Goal: Information Seeking & Learning: Learn about a topic

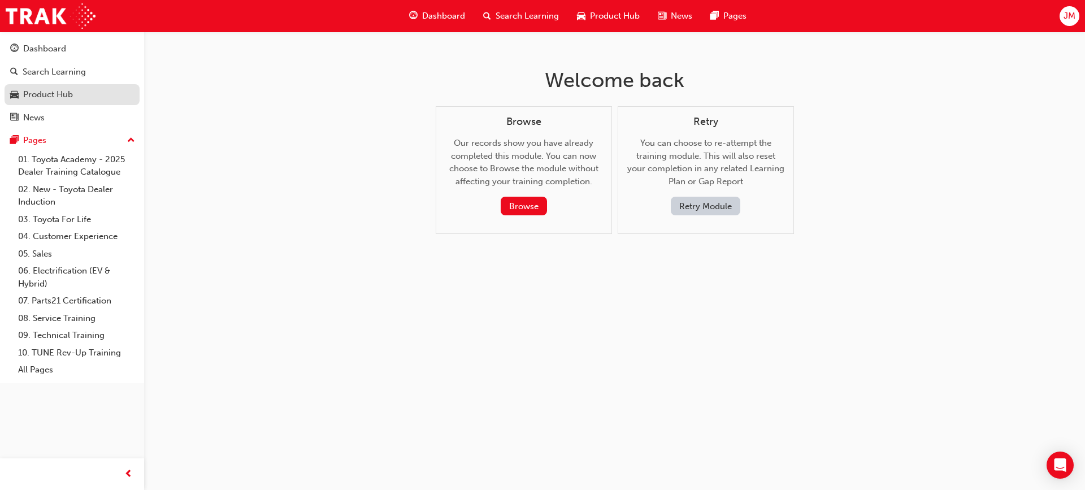
click at [59, 94] on div "Product Hub" at bounding box center [48, 94] width 50 height 13
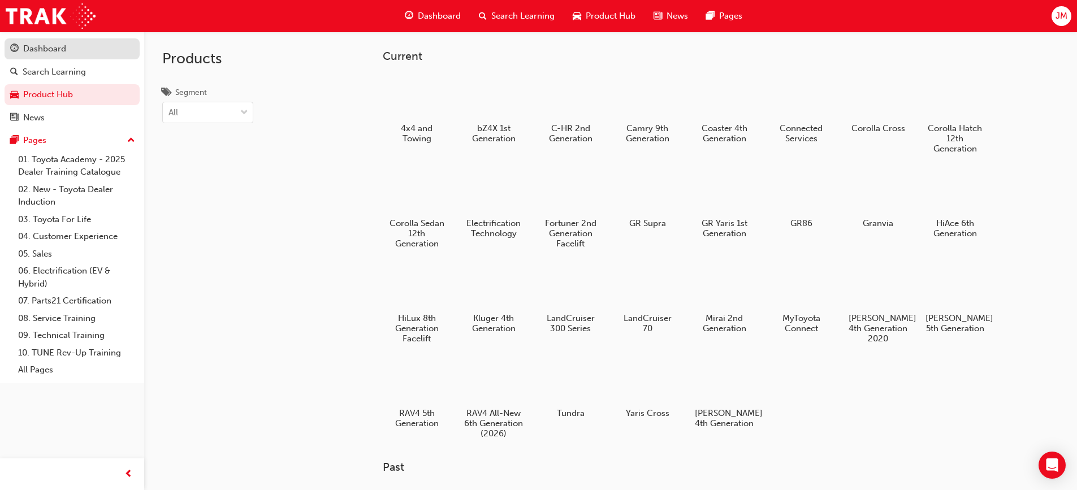
click at [67, 48] on div "Dashboard" at bounding box center [72, 49] width 124 height 14
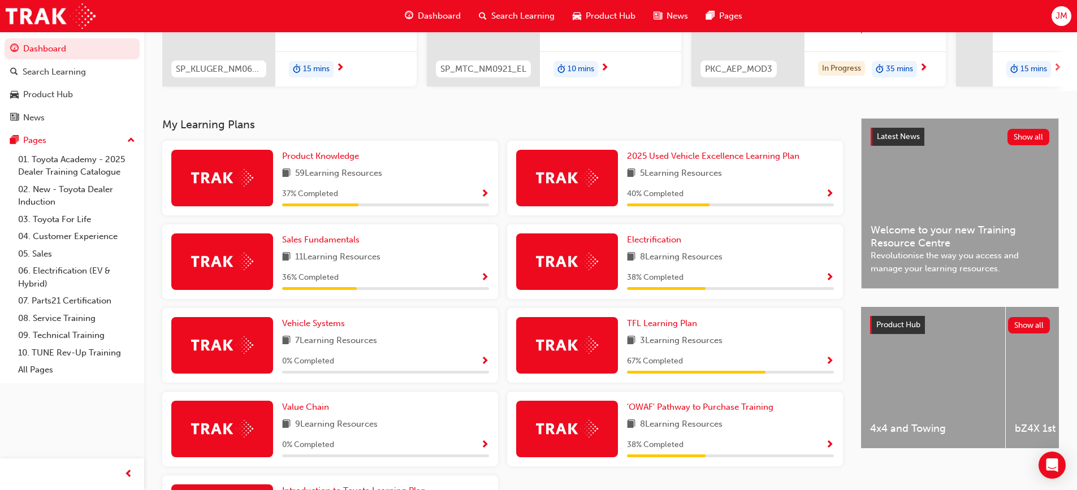
scroll to position [226, 0]
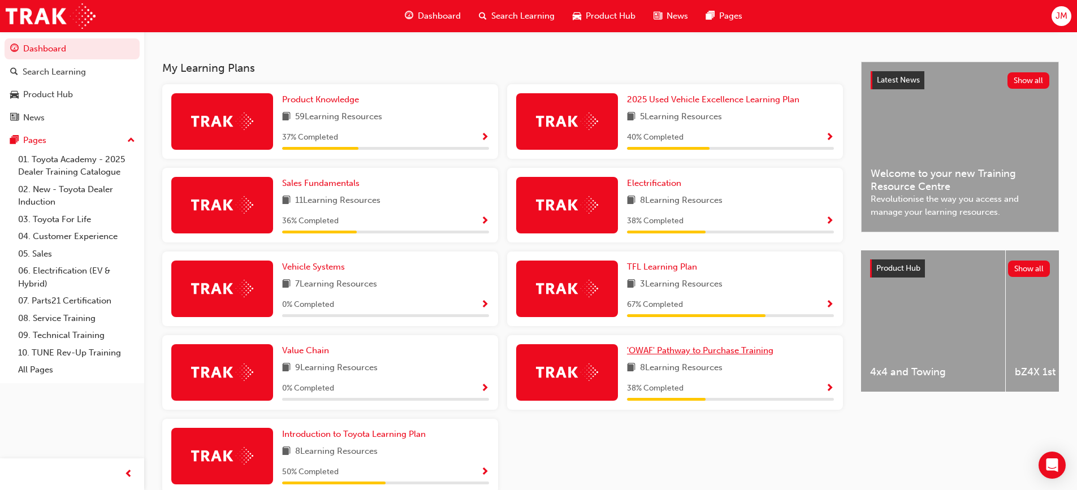
click at [707, 353] on span "'OWAF' Pathway to Purchase Training" at bounding box center [700, 350] width 146 height 10
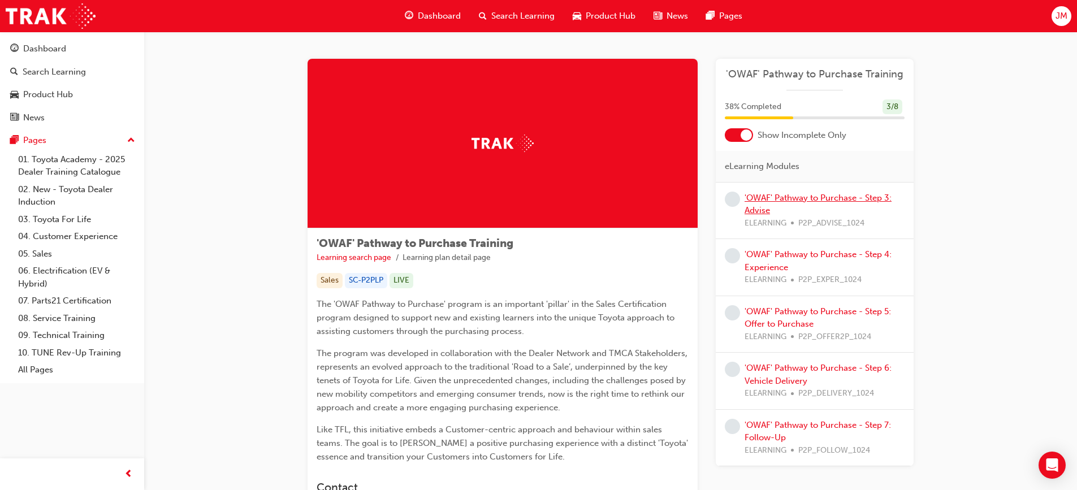
click at [813, 193] on link "'OWAF' Pathway to Purchase - Step 3: Advise" at bounding box center [817, 204] width 147 height 23
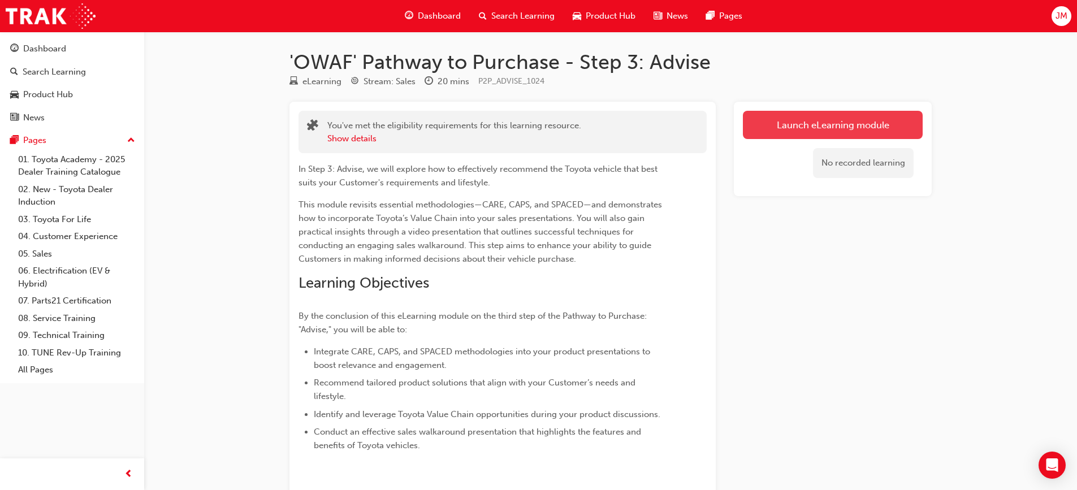
click at [808, 121] on link "Launch eLearning module" at bounding box center [833, 125] width 180 height 28
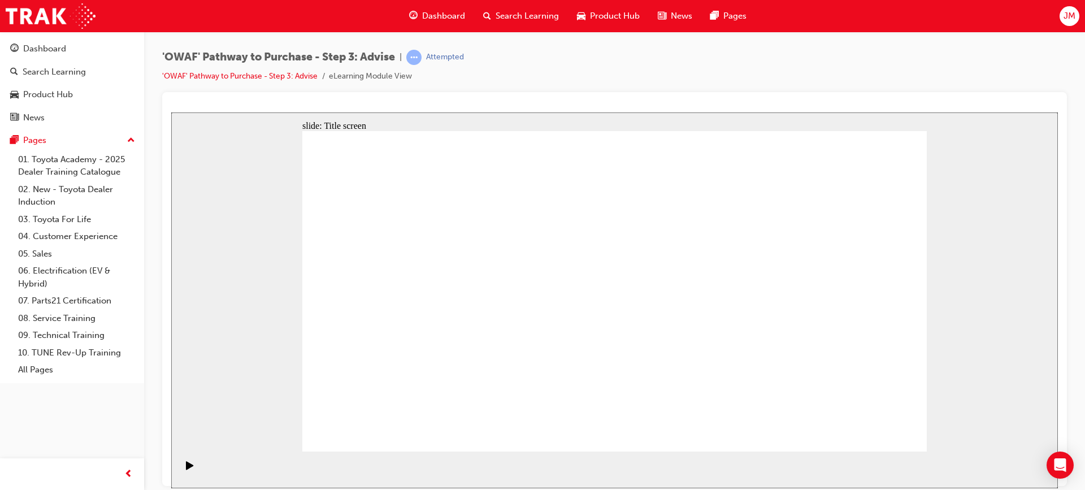
drag, startPoint x: 710, startPoint y: 280, endPoint x: 806, endPoint y: 297, distance: 98.1
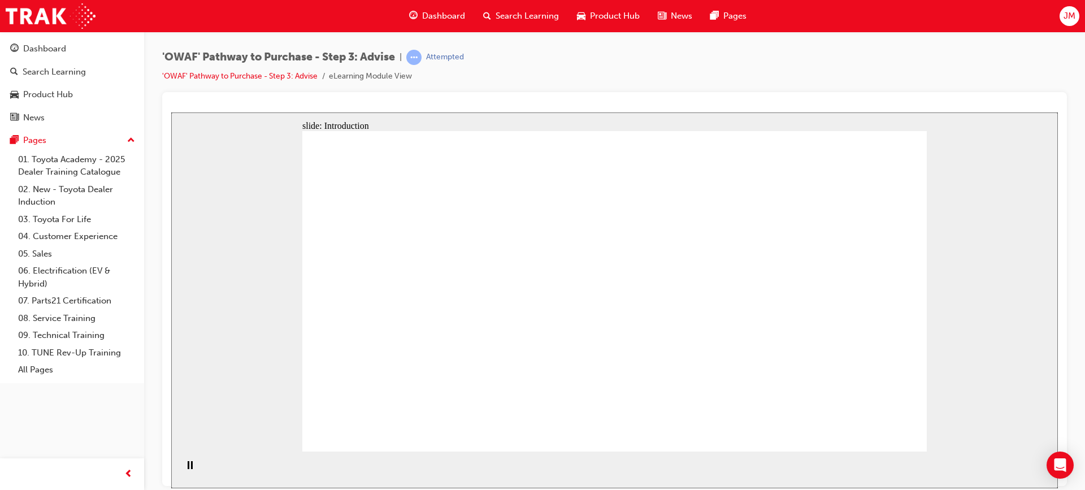
drag, startPoint x: 688, startPoint y: 160, endPoint x: 641, endPoint y: 187, distance: 54.7
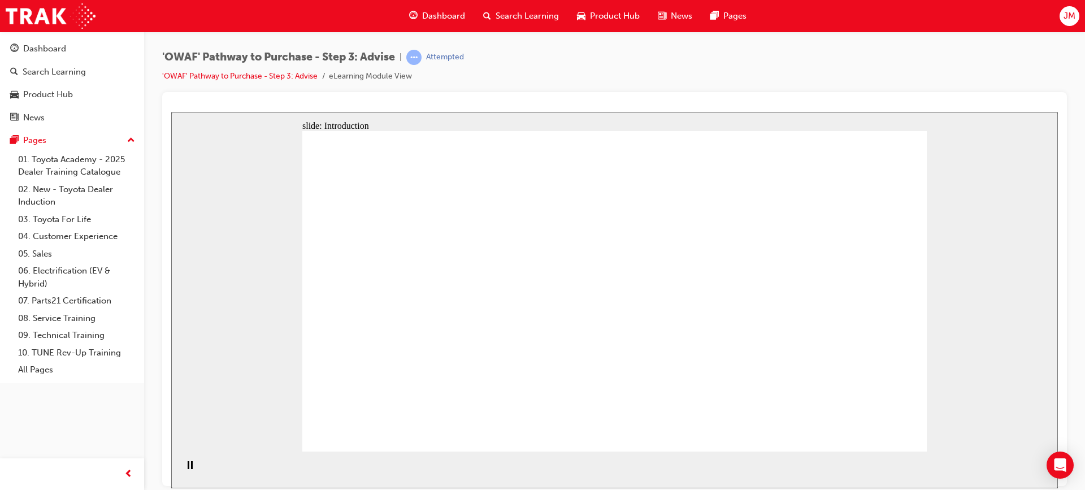
drag, startPoint x: 610, startPoint y: 199, endPoint x: 618, endPoint y: 216, distance: 19.0
drag, startPoint x: 643, startPoint y: 269, endPoint x: 636, endPoint y: 284, distance: 16.7
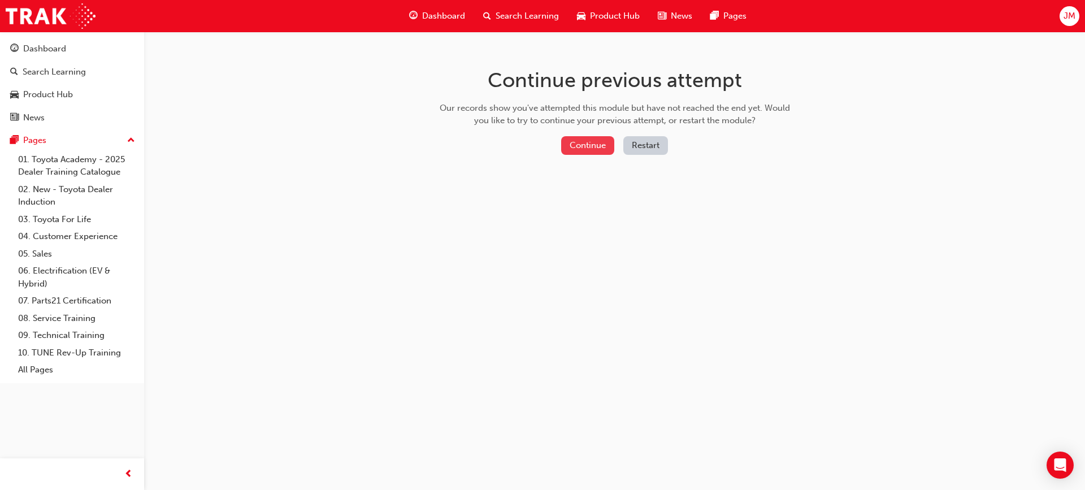
click at [596, 148] on button "Continue" at bounding box center [587, 145] width 53 height 19
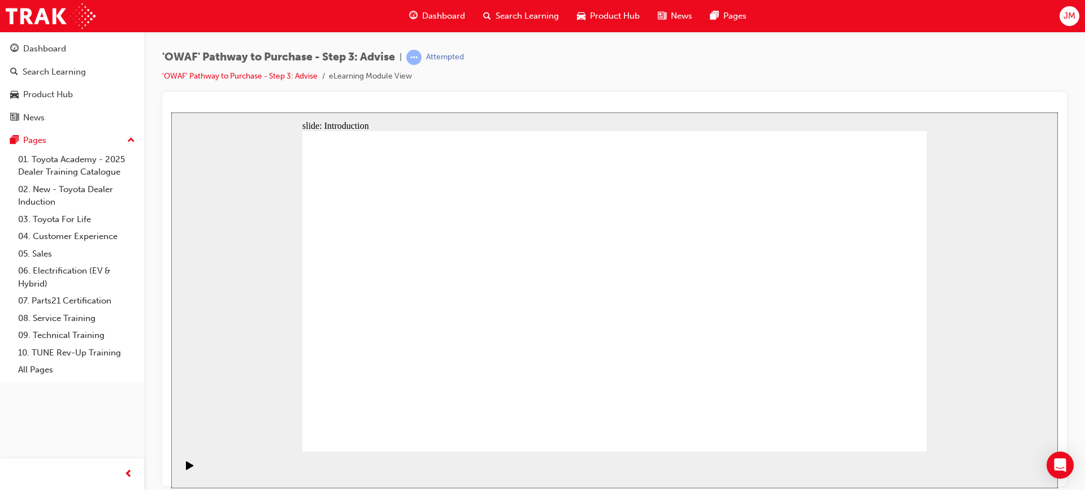
click at [245, 350] on div "slide: Chapter heading Oval 2 Rectangle 1 How to Advise How to present the vehi…" at bounding box center [614, 300] width 887 height 376
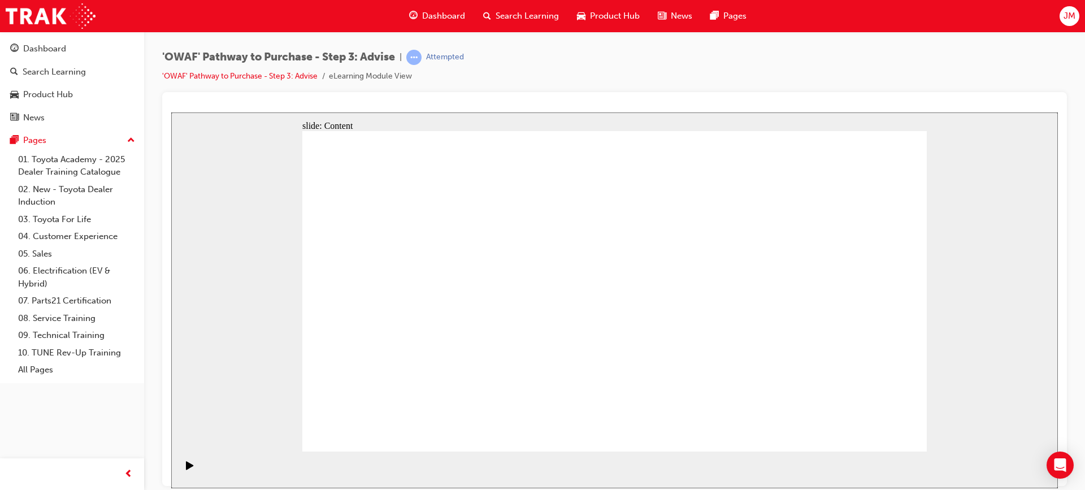
click at [1007, 54] on div "'OWAF' Pathway to Purchase - Step 3: Advise | Attempted 'OWAF' Pathway to Purch…" at bounding box center [614, 71] width 905 height 42
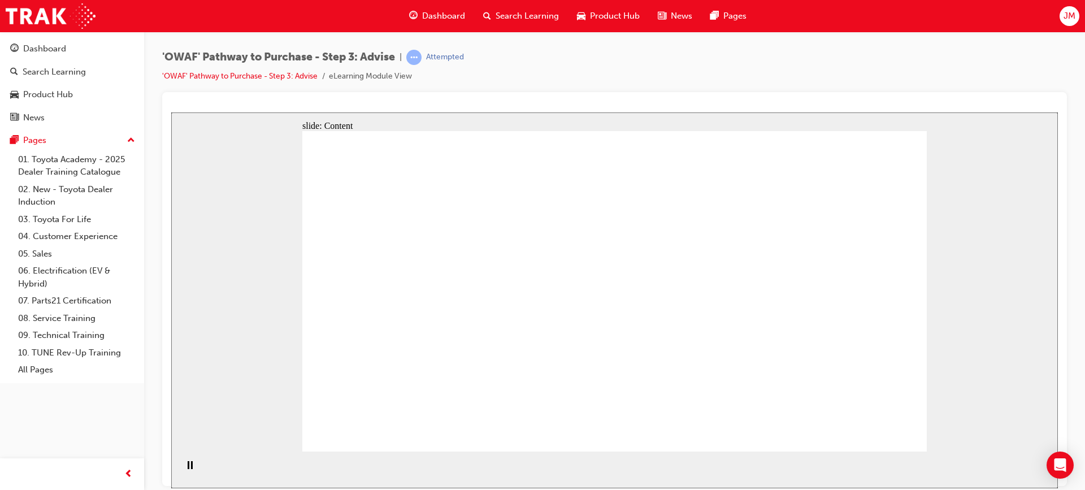
click at [188, 466] on rect "Pause (Ctrl+Alt+P)" at bounding box center [189, 465] width 2 height 8
click at [182, 471] on div "Play (Ctrl+Alt+P)" at bounding box center [189, 470] width 19 height 19
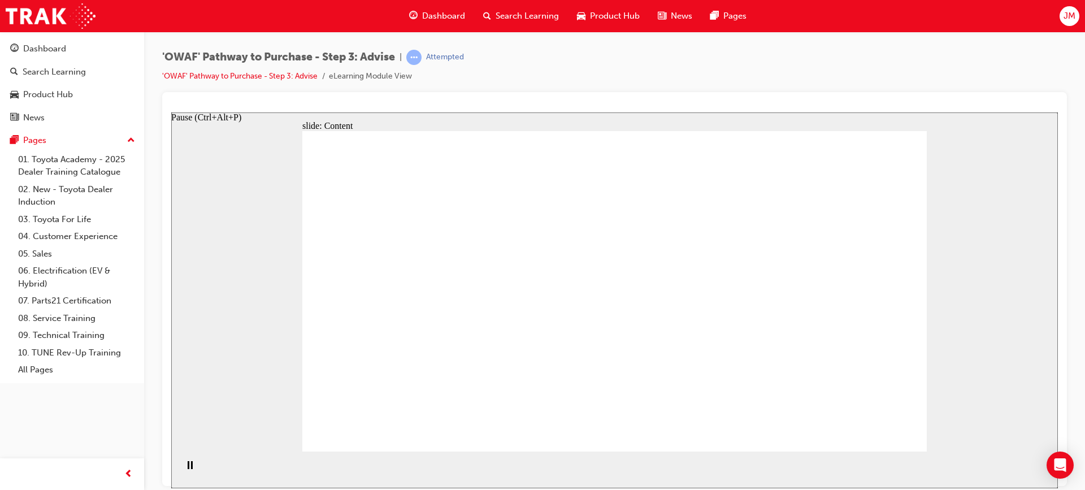
click at [188, 468] on rect "Pause (Ctrl+Alt+P)" at bounding box center [189, 465] width 2 height 8
click at [180, 464] on div "Play (Ctrl+Alt+P)" at bounding box center [189, 470] width 19 height 19
click at [191, 468] on rect "Pause (Ctrl+Alt+P)" at bounding box center [192, 465] width 2 height 8
click at [190, 469] on div "Play (Ctrl+Alt+P)" at bounding box center [189, 470] width 19 height 19
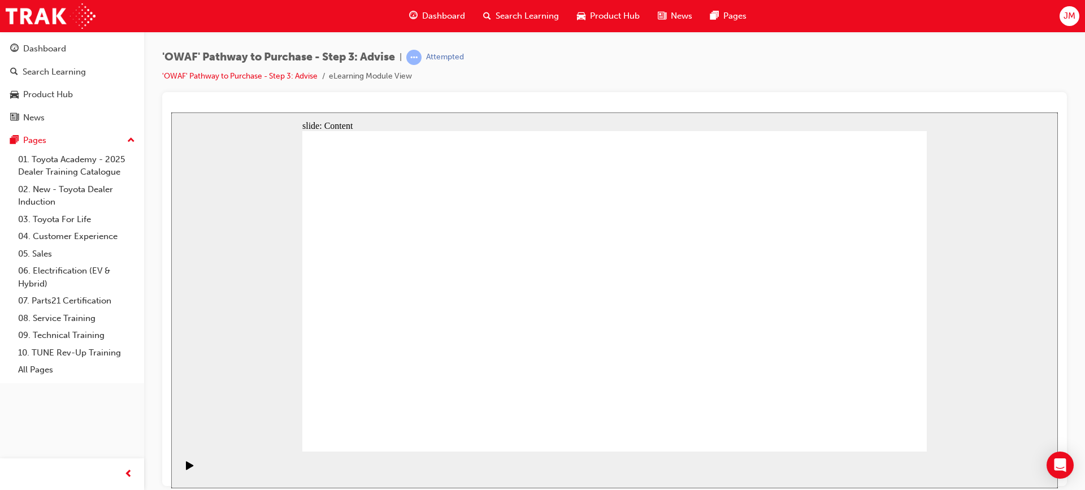
click at [59, 423] on div "Dashboard Search Learning Product Hub News Pages Pages 01. Toyota Academy - 202…" at bounding box center [72, 231] width 144 height 462
